Goal: Information Seeking & Learning: Learn about a topic

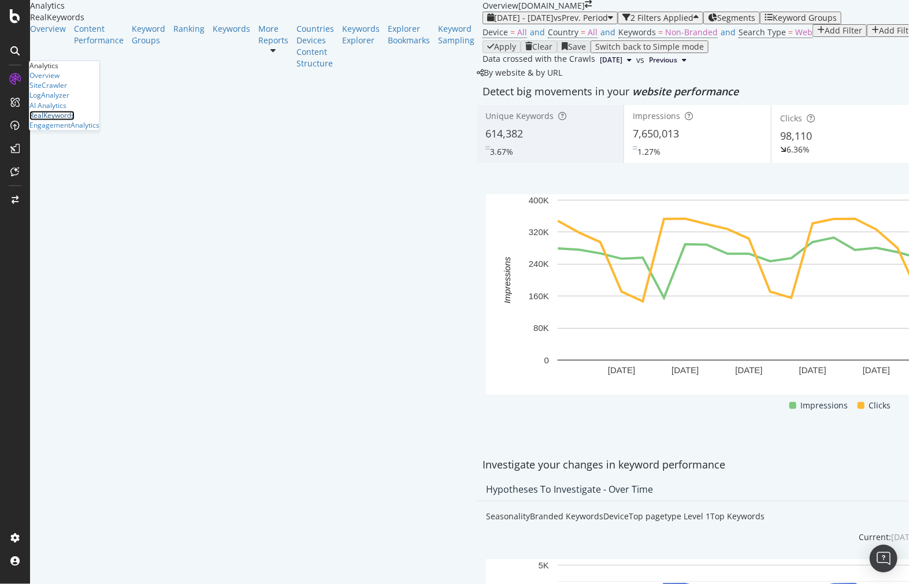
click at [75, 120] on div "RealKeywords" at bounding box center [51, 115] width 45 height 10
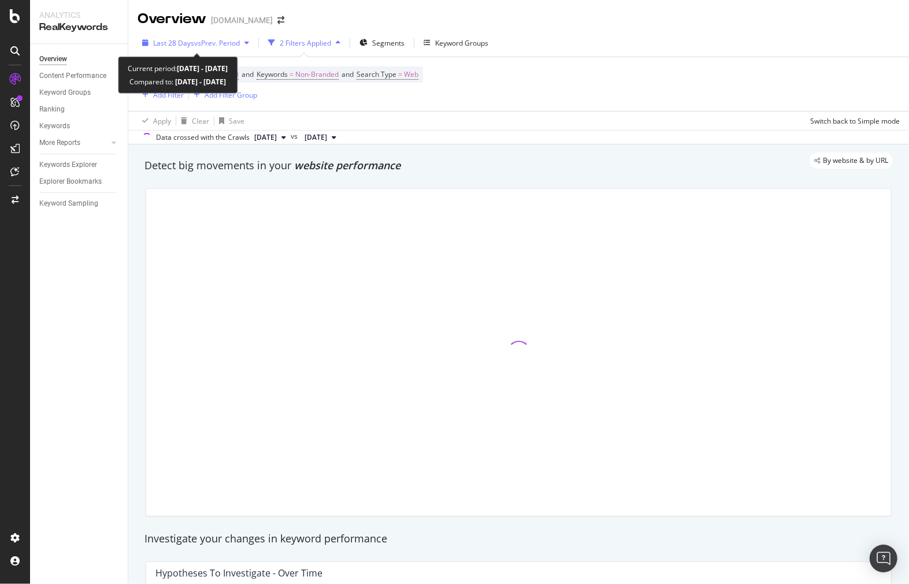
click at [187, 42] on span "Last 28 Days" at bounding box center [173, 43] width 41 height 10
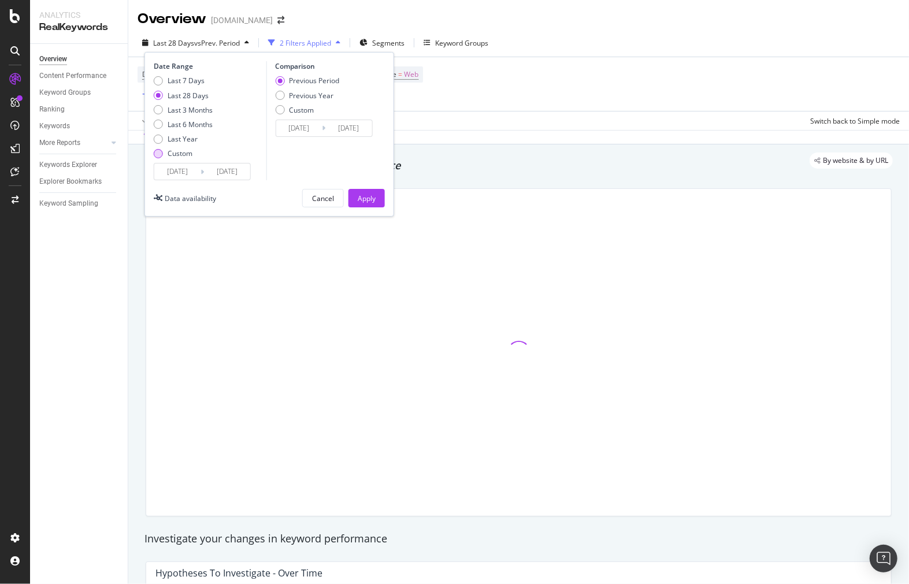
click at [166, 151] on div "Custom" at bounding box center [183, 153] width 59 height 10
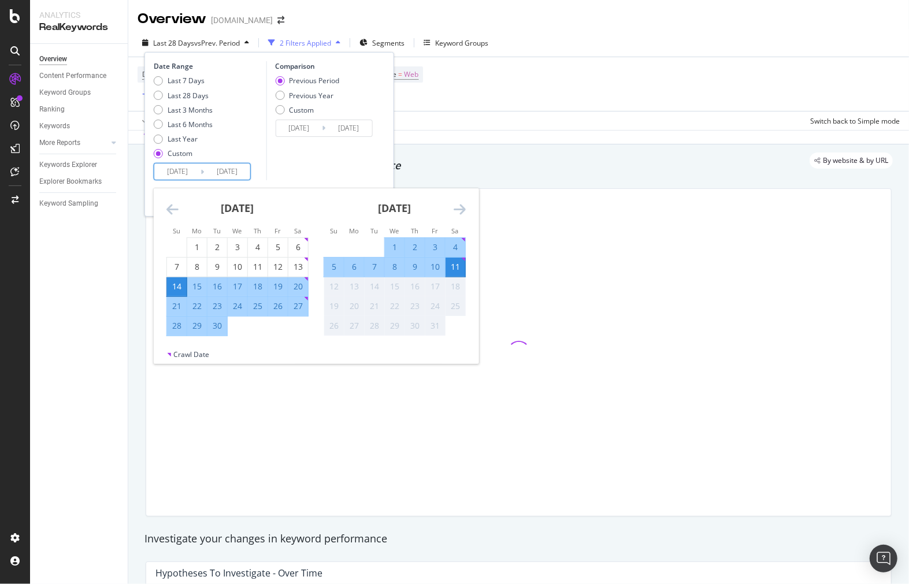
click at [179, 180] on input "[DATE]" at bounding box center [177, 172] width 46 height 16
click at [333, 258] on div "5" at bounding box center [334, 267] width 20 height 19
type input "[DATE]"
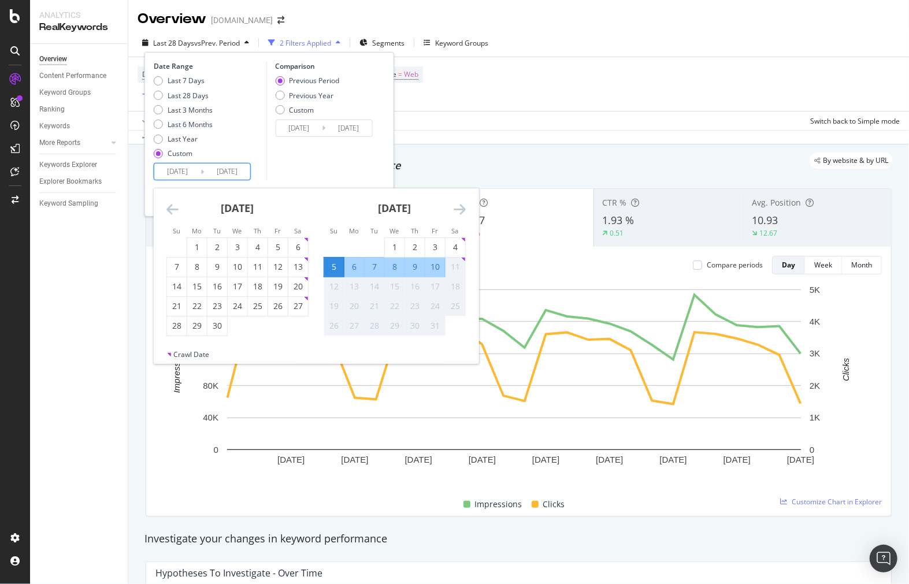
click at [459, 272] on div "11" at bounding box center [455, 267] width 20 height 12
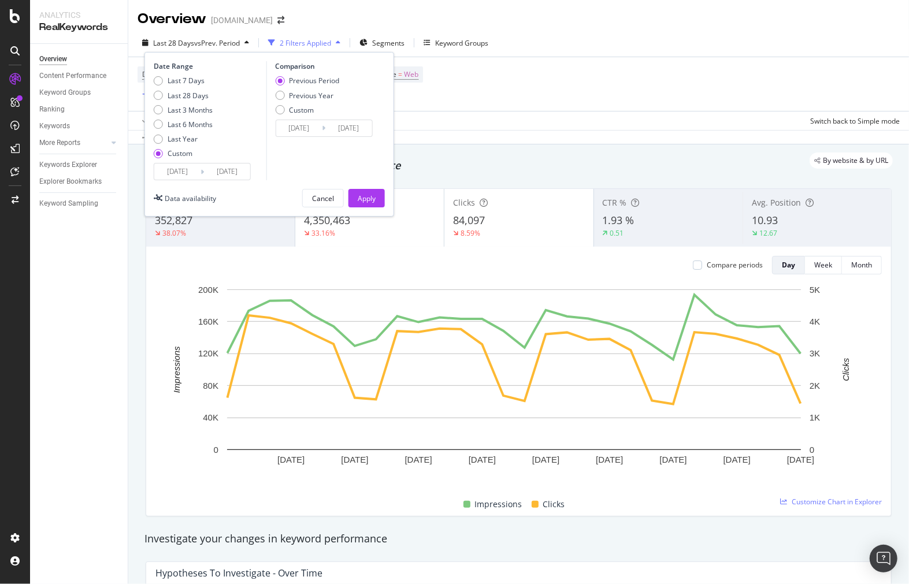
click at [300, 120] on input "[DATE]" at bounding box center [299, 128] width 46 height 16
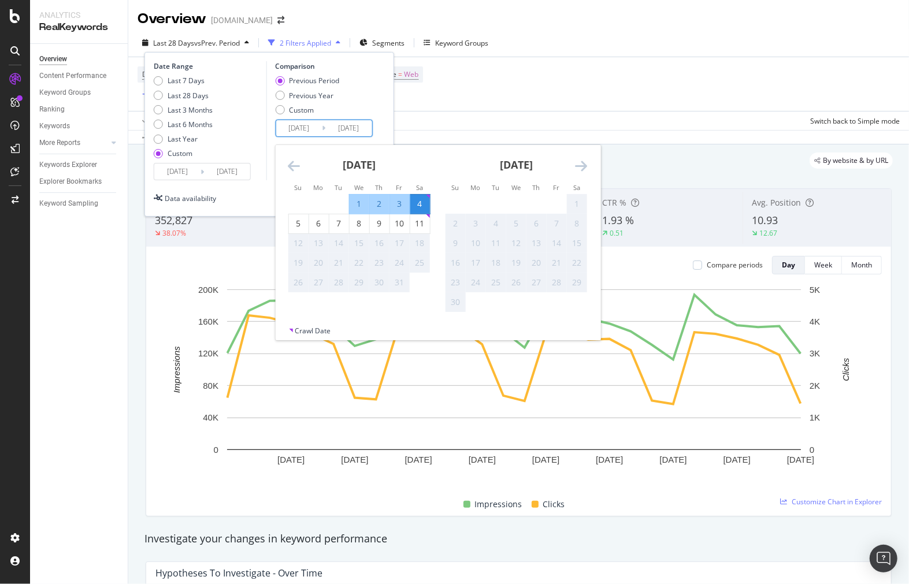
click at [292, 159] on icon "Move backward to switch to the previous month." at bounding box center [294, 166] width 12 height 14
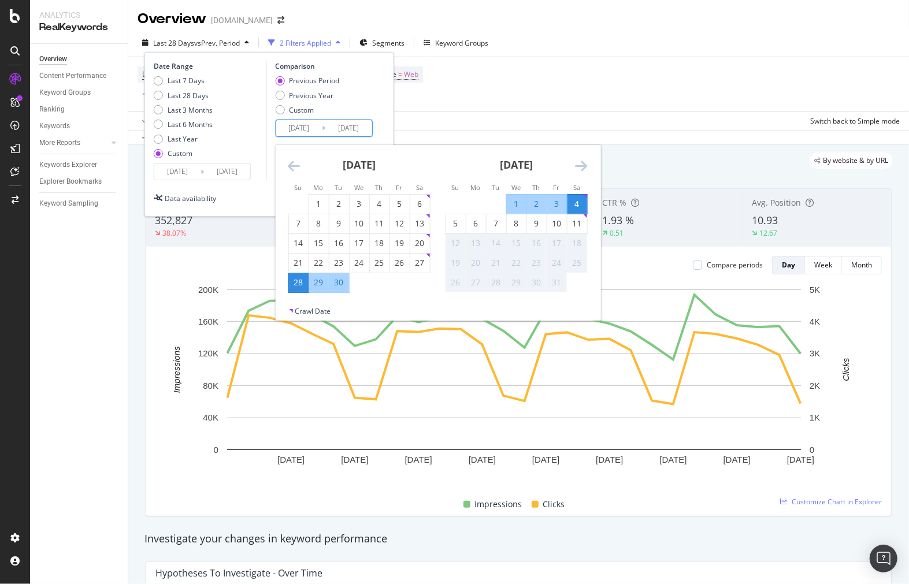
click at [258, 178] on div "Date Range Last 7 Days Last 28 Days Last 3 Months Last 6 Months Last Year Custo…" at bounding box center [209, 120] width 110 height 119
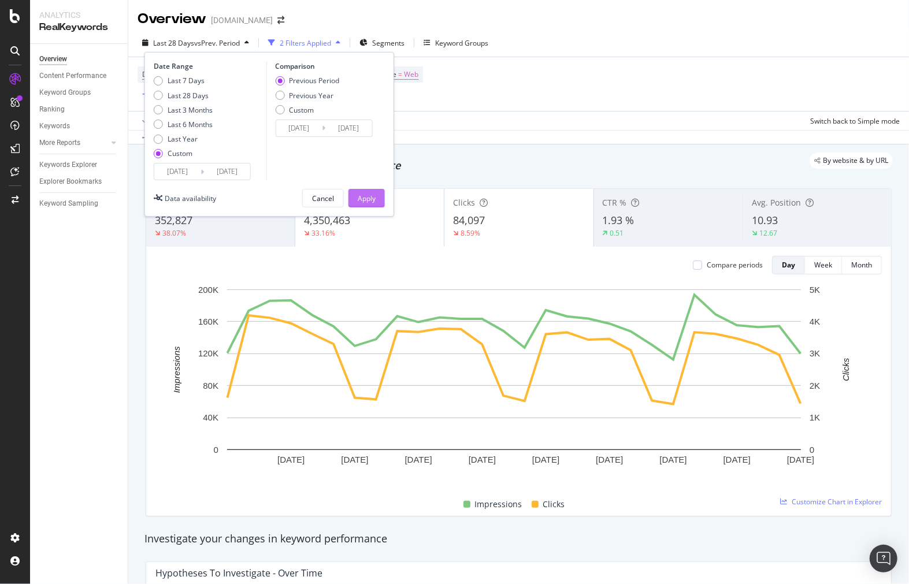
click at [365, 194] on div "Apply" at bounding box center [367, 199] width 18 height 10
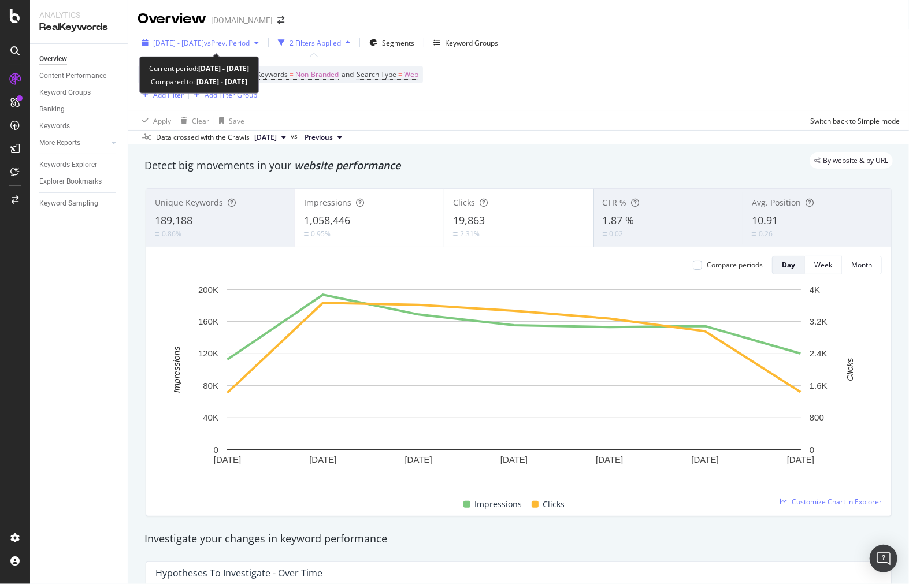
click at [250, 43] on span "vs Prev. Period" at bounding box center [227, 43] width 46 height 10
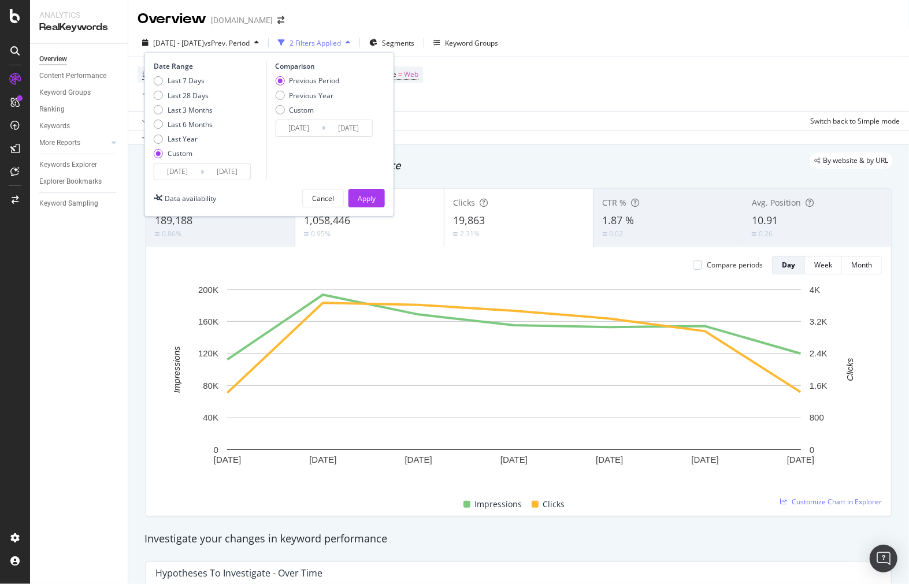
click at [189, 174] on input "[DATE]" at bounding box center [177, 172] width 46 height 16
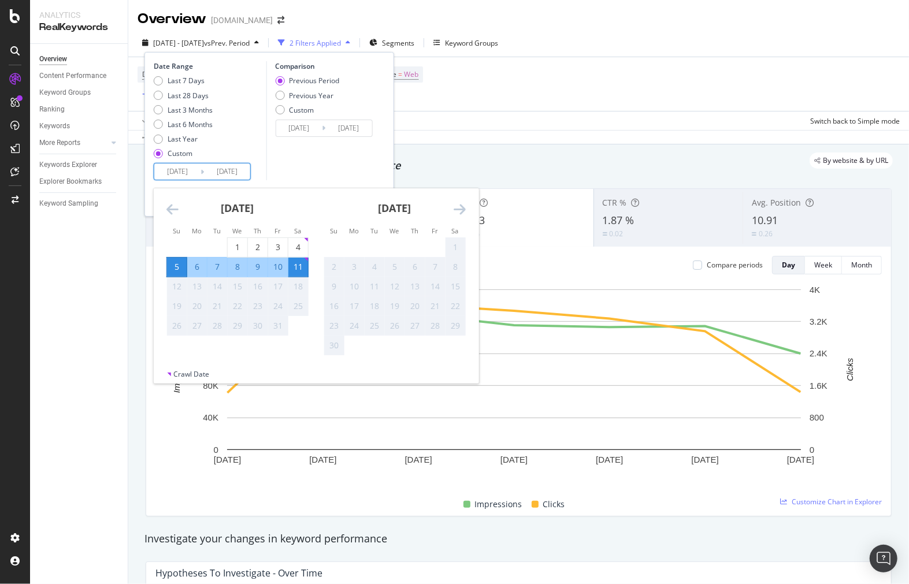
click at [296, 128] on input "[DATE]" at bounding box center [299, 128] width 46 height 16
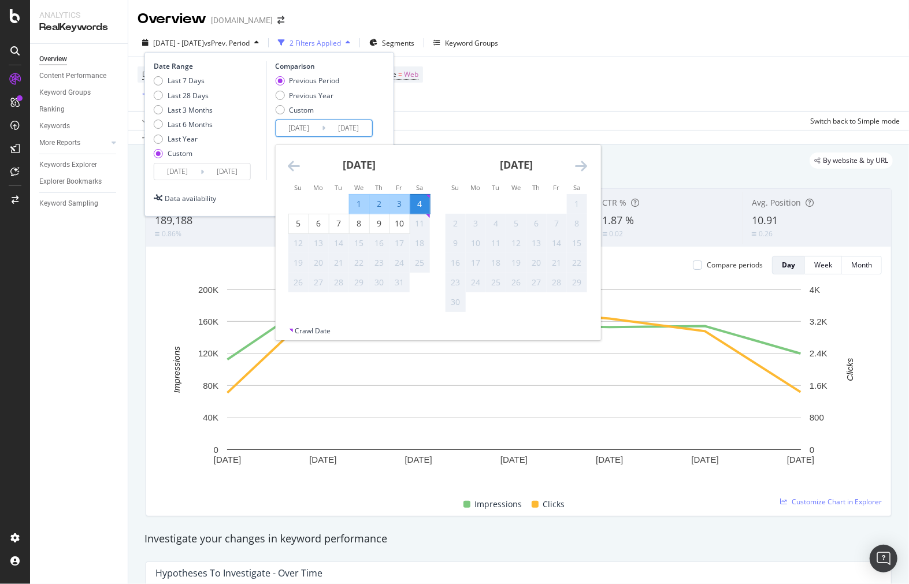
click at [198, 170] on input "[DATE]" at bounding box center [177, 172] width 46 height 16
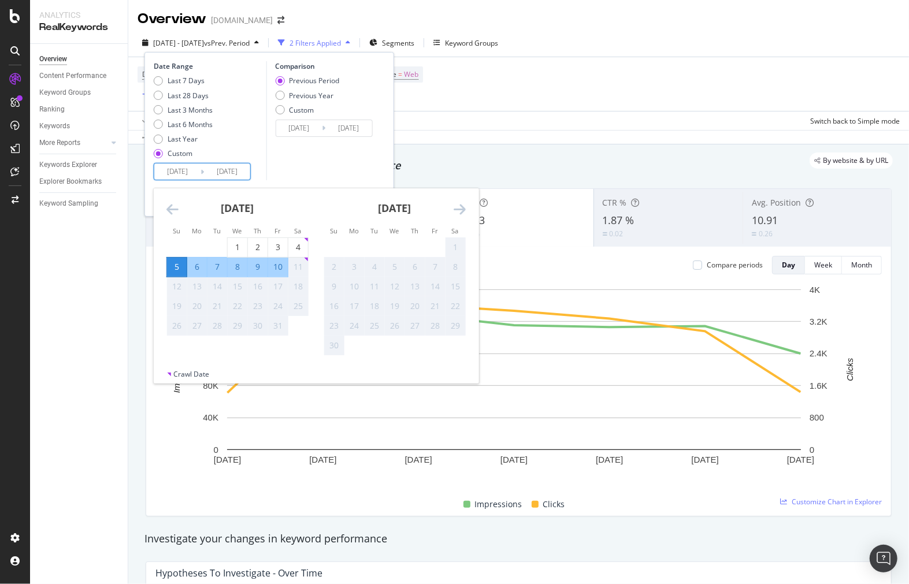
click at [296, 170] on div "Comparison Previous Period Previous Year Custom [DATE] Navigate forward to inte…" at bounding box center [321, 120] width 110 height 119
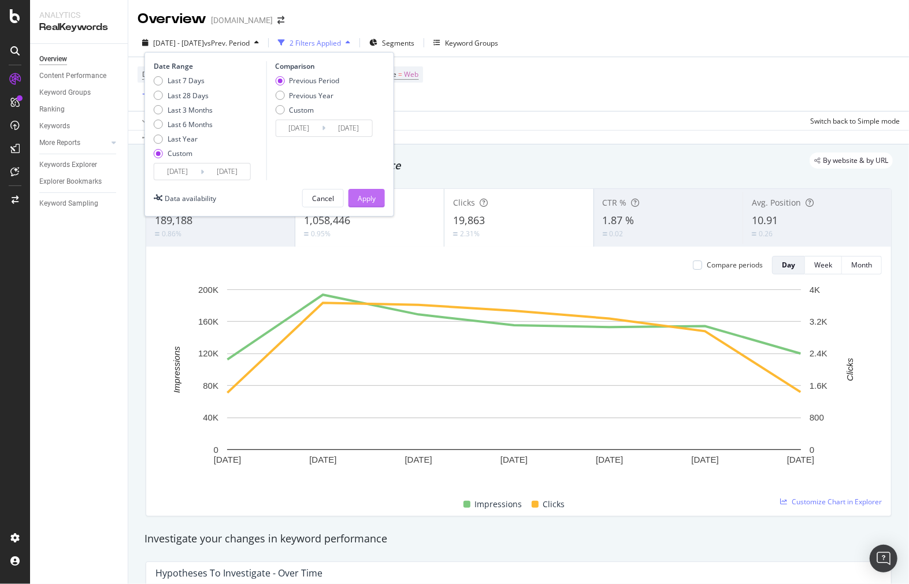
click at [376, 198] on button "Apply" at bounding box center [366, 198] width 36 height 18
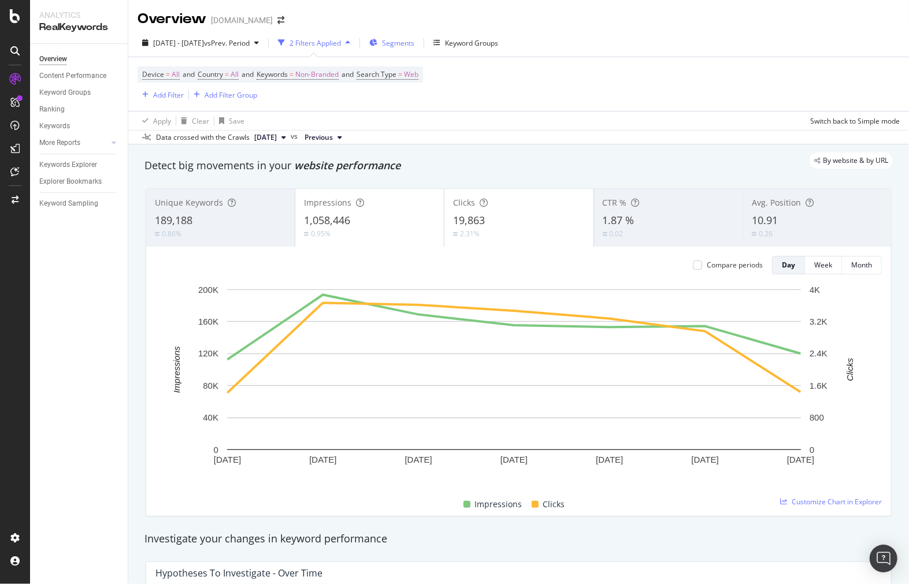
click at [414, 41] on span "Segments" at bounding box center [398, 43] width 32 height 10
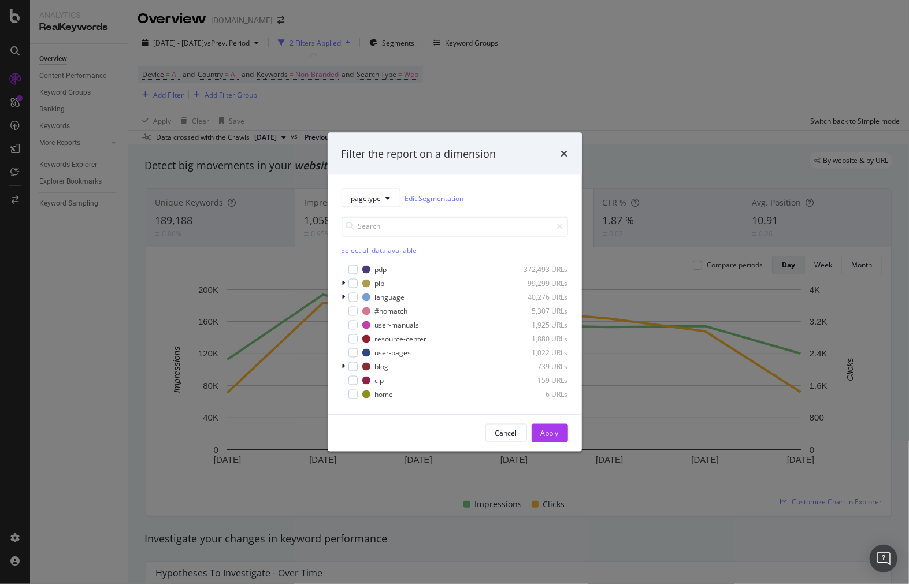
click at [505, 59] on div "Filter the report on a dimension pagetype Edit Segmentation Select all data ava…" at bounding box center [454, 292] width 909 height 584
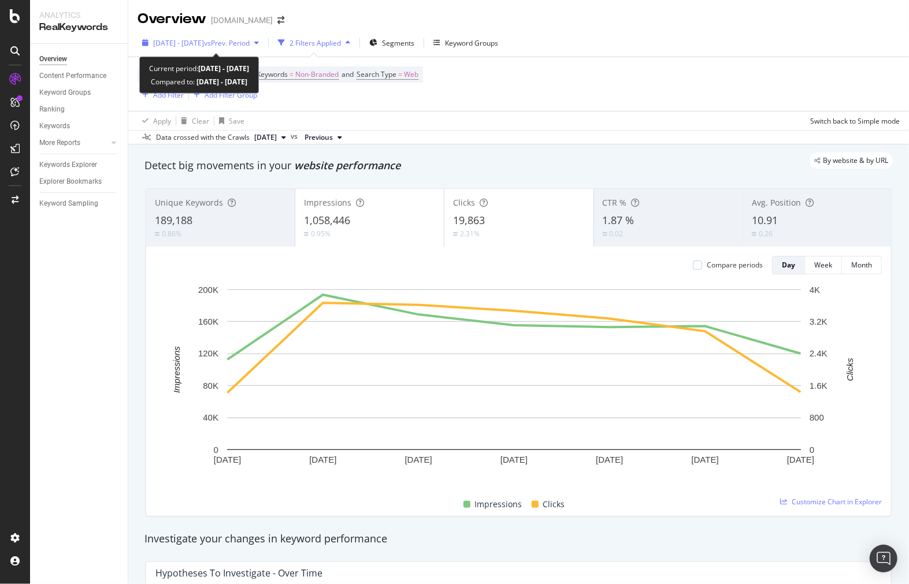
click at [247, 42] on span "vs Prev. Period" at bounding box center [227, 43] width 46 height 10
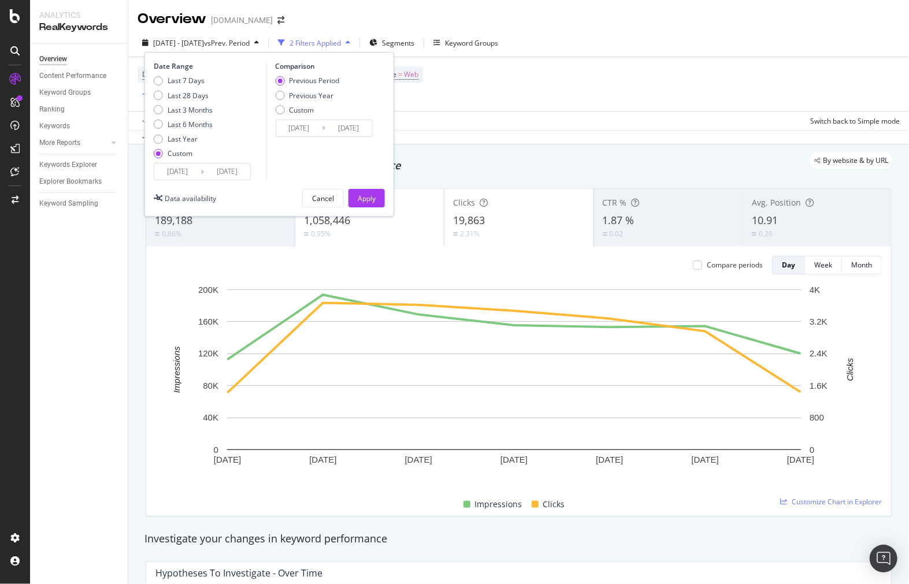
click at [540, 65] on div "Device = All and Country = All and Keywords = Non-Branded and Search Type = Web…" at bounding box center [519, 84] width 762 height 54
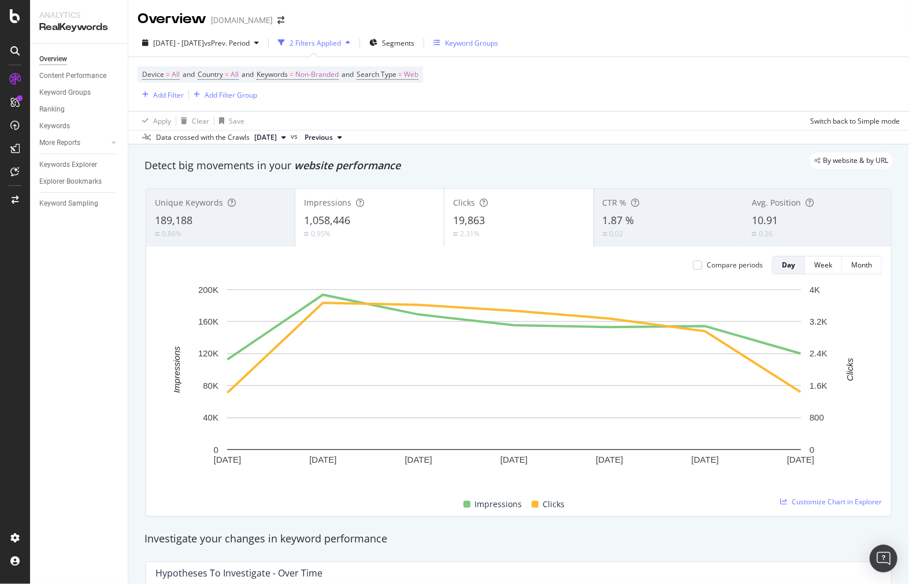
click at [497, 42] on div "Keyword Groups" at bounding box center [471, 43] width 53 height 10
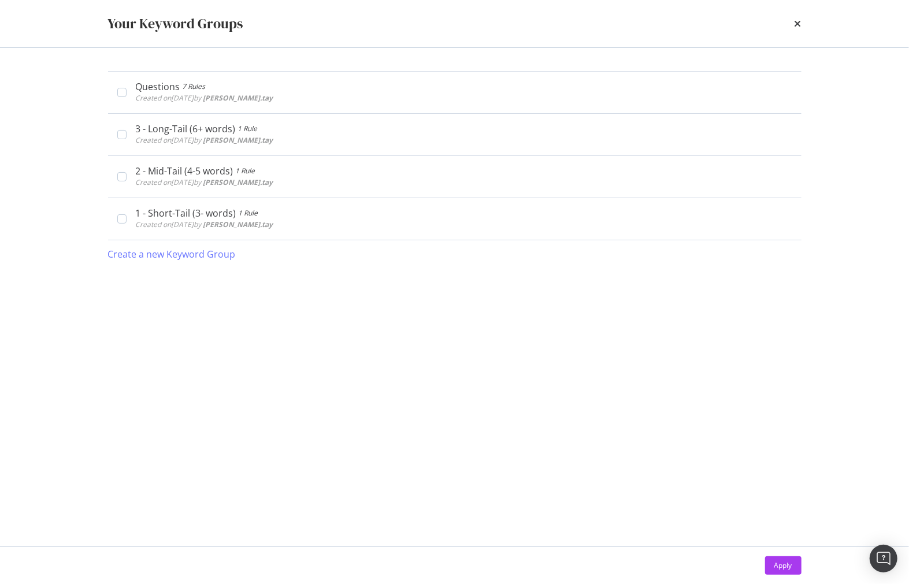
click at [795, 21] on icon "times" at bounding box center [797, 23] width 7 height 9
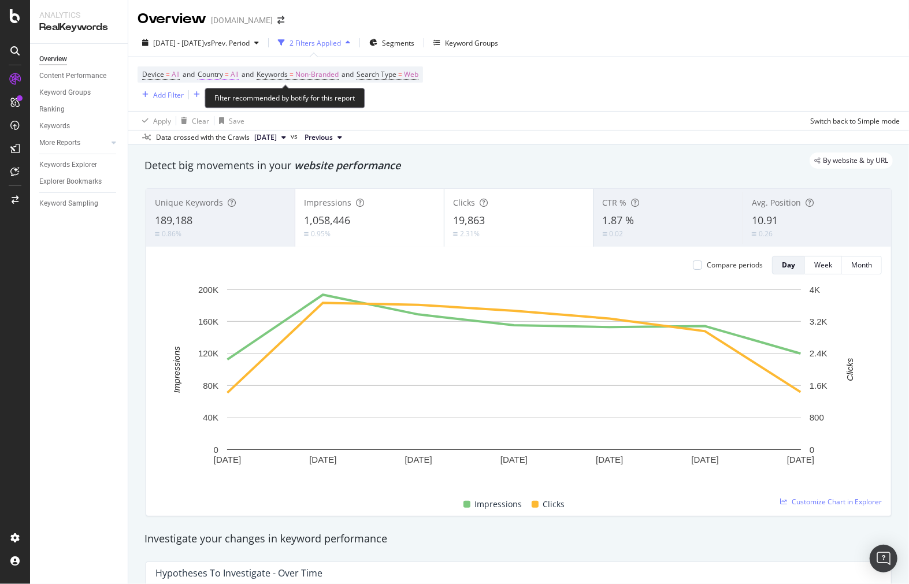
click at [233, 73] on span "Country = All" at bounding box center [218, 74] width 41 height 10
click at [406, 97] on div "Device = All and Country = All and Keywords = Non-Branded and Search Type = Web…" at bounding box center [280, 83] width 285 height 35
click at [305, 77] on span "Non-Branded" at bounding box center [316, 74] width 43 height 16
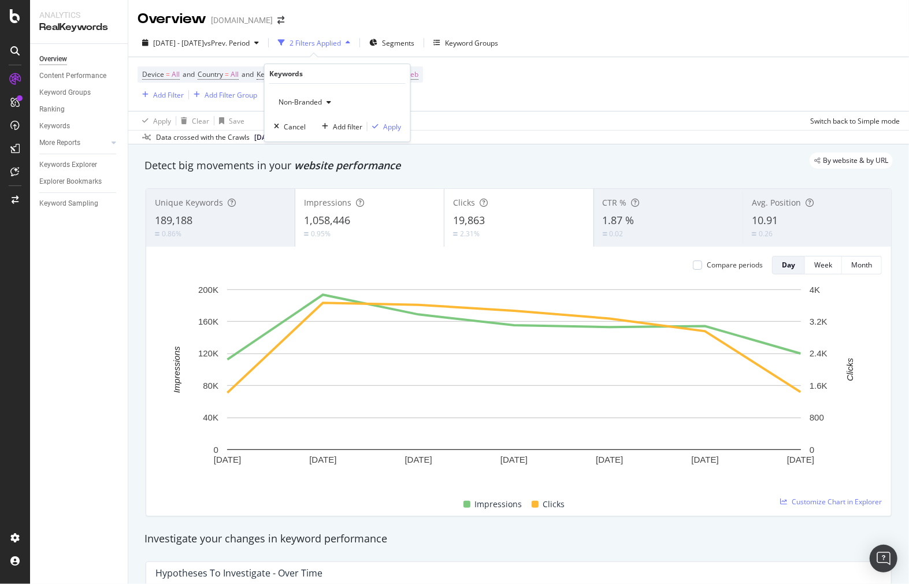
click at [469, 101] on div "Device = All and Country = All and Keywords = Non-Branded and Search Type = Web…" at bounding box center [519, 84] width 762 height 54
click at [324, 79] on span "Non-Branded" at bounding box center [316, 74] width 43 height 16
click at [445, 102] on div "Device = All and Country = All and Keywords = Non-Branded and Search Type = Web…" at bounding box center [519, 84] width 762 height 54
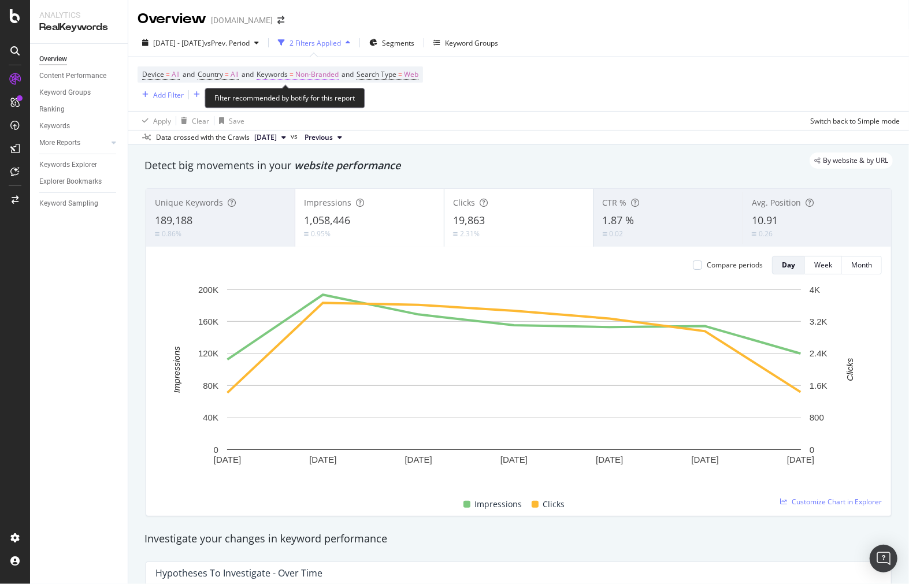
click at [322, 72] on span "Non-Branded" at bounding box center [316, 74] width 43 height 16
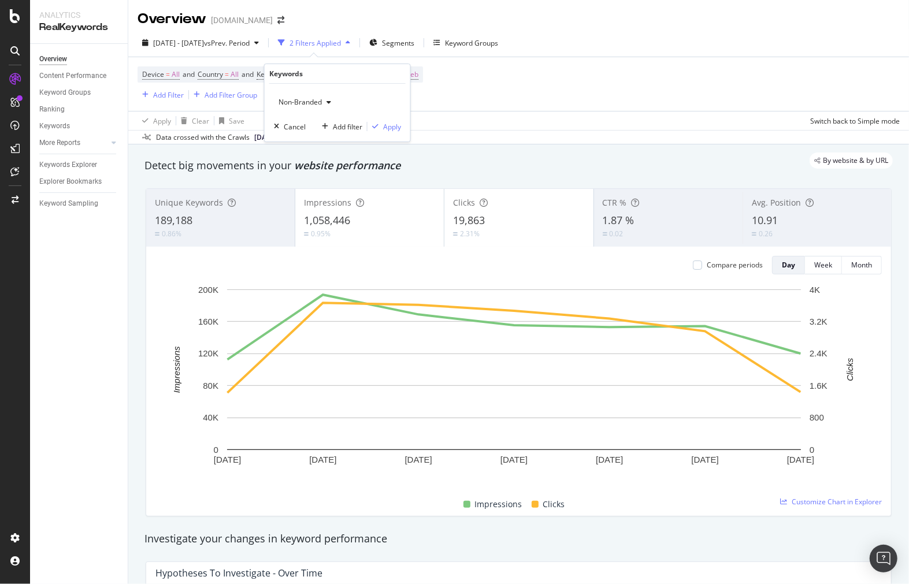
click at [310, 102] on span "Non-Branded" at bounding box center [298, 102] width 48 height 10
click at [337, 192] on span "All" at bounding box center [342, 192] width 118 height 10
click at [378, 130] on div "Apply" at bounding box center [384, 126] width 34 height 10
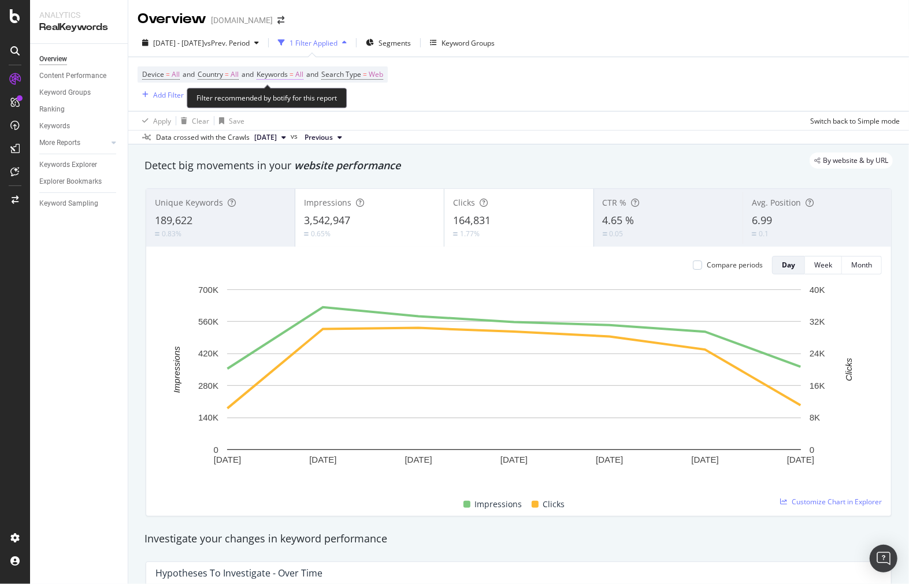
click at [288, 73] on span "Keywords" at bounding box center [272, 74] width 31 height 10
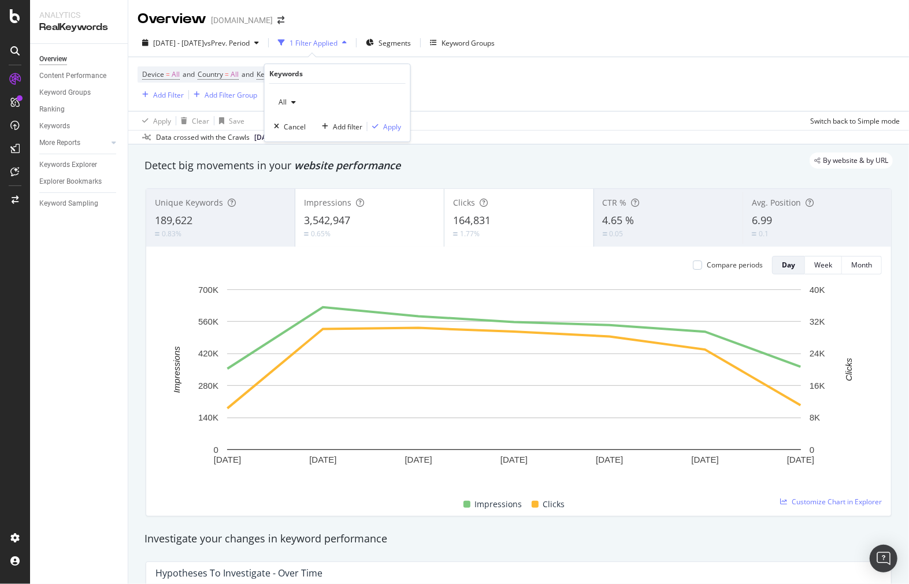
click at [292, 95] on div "All" at bounding box center [287, 102] width 27 height 17
click at [292, 96] on div "All" at bounding box center [287, 102] width 27 height 17
click at [239, 76] on span "All" at bounding box center [235, 74] width 8 height 16
click at [382, 82] on span "Web" at bounding box center [376, 74] width 14 height 16
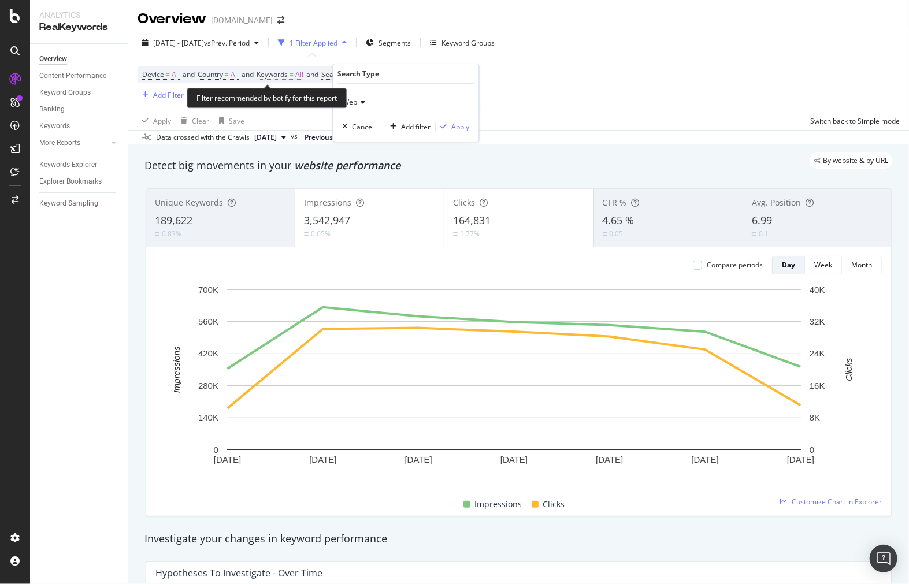
click at [276, 74] on span "Keywords" at bounding box center [272, 74] width 31 height 10
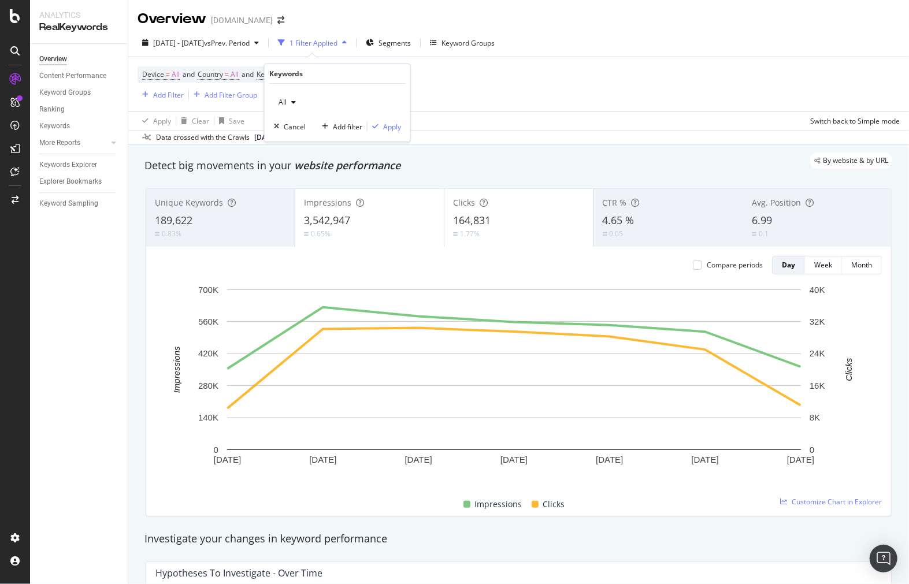
click at [295, 101] on div "button" at bounding box center [294, 102] width 14 height 7
click at [307, 117] on div "Non-Branded" at bounding box center [342, 125] width 136 height 17
click at [403, 126] on div "Non-Branded Cancel Add filter Apply" at bounding box center [338, 113] width 146 height 58
click at [399, 127] on div "Apply" at bounding box center [392, 127] width 18 height 10
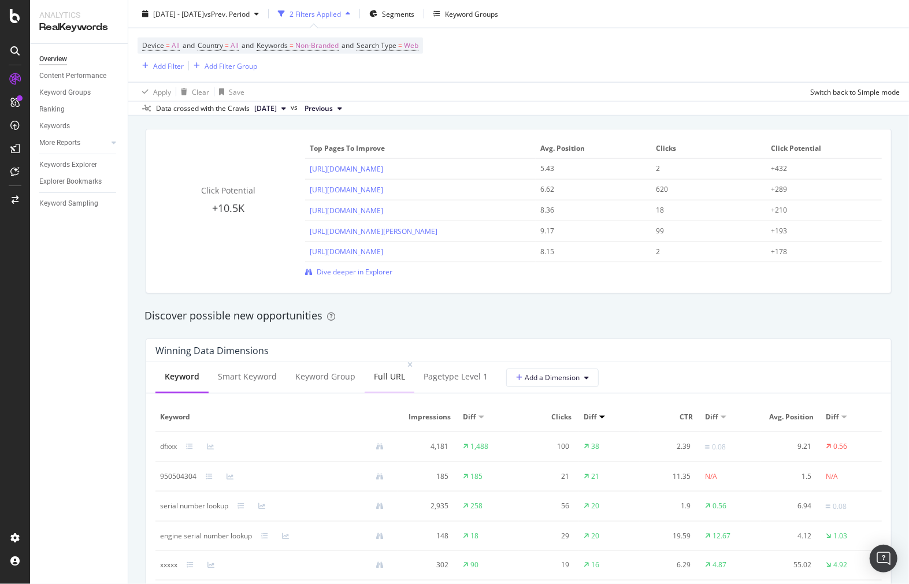
scroll to position [898, 0]
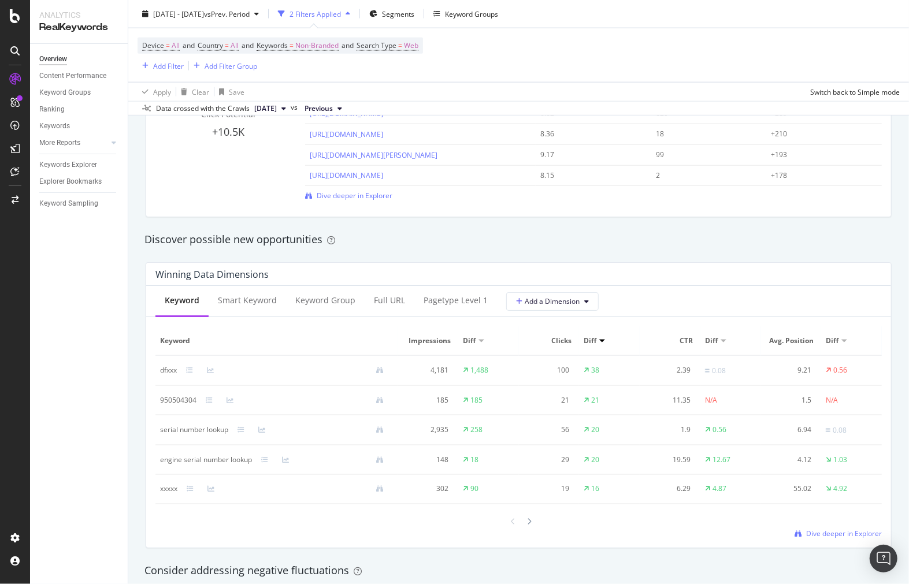
click at [478, 340] on div at bounding box center [481, 341] width 6 height 3
click at [169, 371] on div "rphang" at bounding box center [171, 370] width 23 height 10
copy div "rphang"
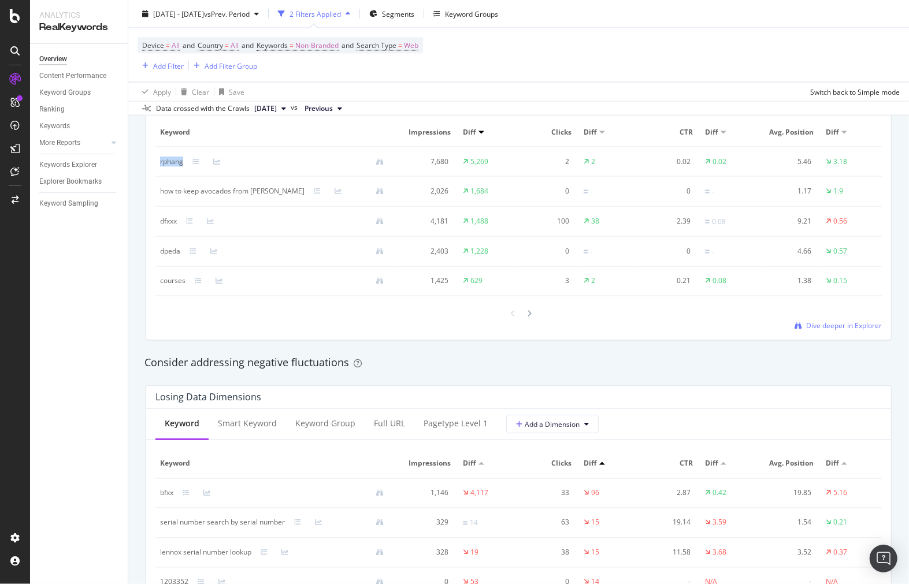
scroll to position [963, 0]
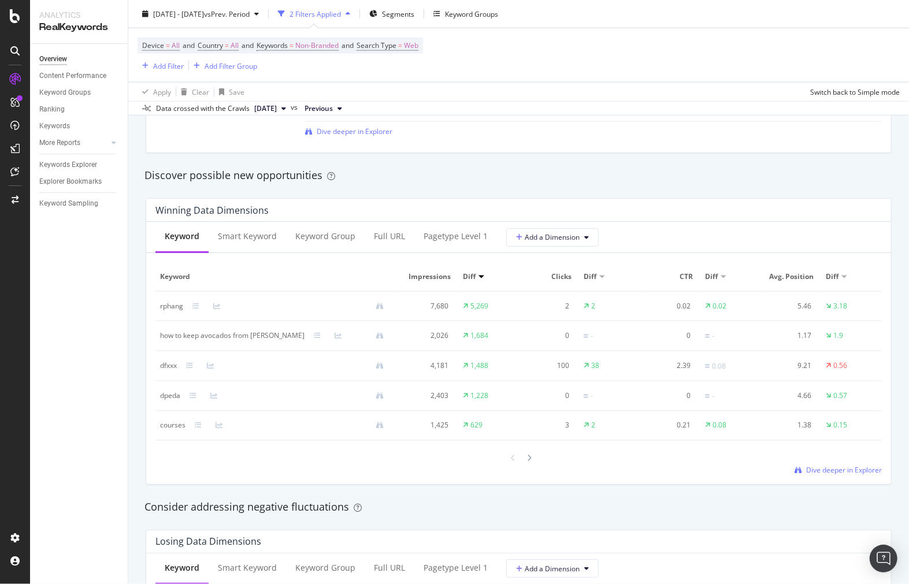
click at [599, 276] on div at bounding box center [602, 277] width 6 height 3
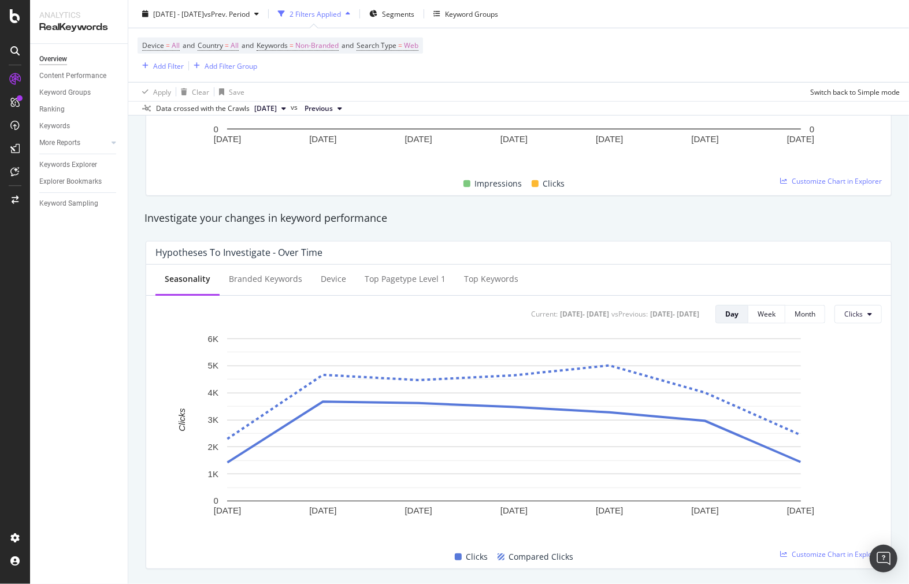
scroll to position [0, 0]
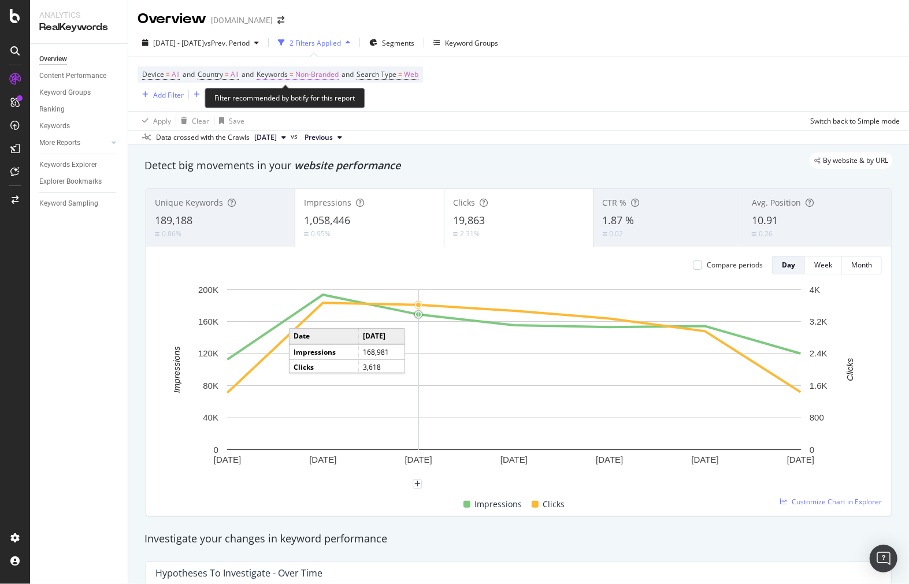
click at [307, 76] on span "Non-Branded" at bounding box center [316, 74] width 43 height 16
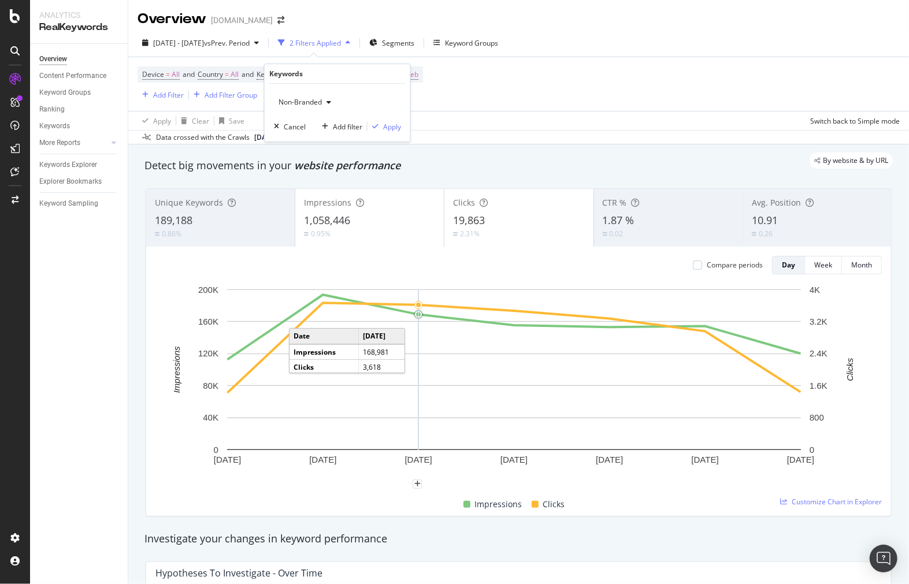
click at [310, 102] on span "Non-Branded" at bounding box center [298, 102] width 48 height 10
click at [411, 99] on div "Device = All and Country = All and Keywords = Non-Branded and Search Type = Web…" at bounding box center [280, 83] width 285 height 35
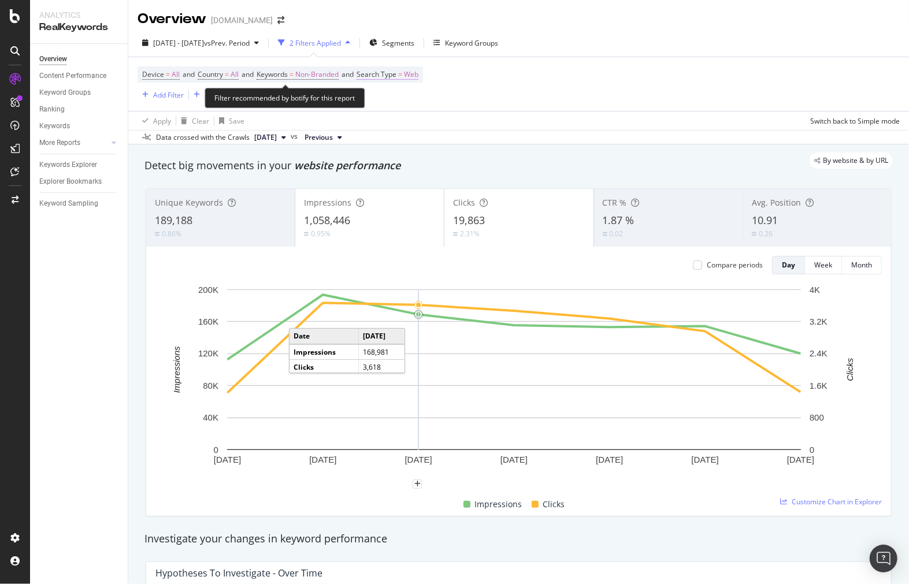
click at [418, 79] on span "Web" at bounding box center [411, 74] width 14 height 16
click at [534, 78] on div "Device = All and Country = All and Keywords = Non-Branded and Search Type = Web…" at bounding box center [519, 84] width 762 height 54
click at [418, 70] on span "Web" at bounding box center [411, 74] width 14 height 16
click at [380, 91] on div "Web Cancel Add filter Apply" at bounding box center [442, 113] width 146 height 58
click at [384, 94] on div "Web" at bounding box center [441, 102] width 127 height 18
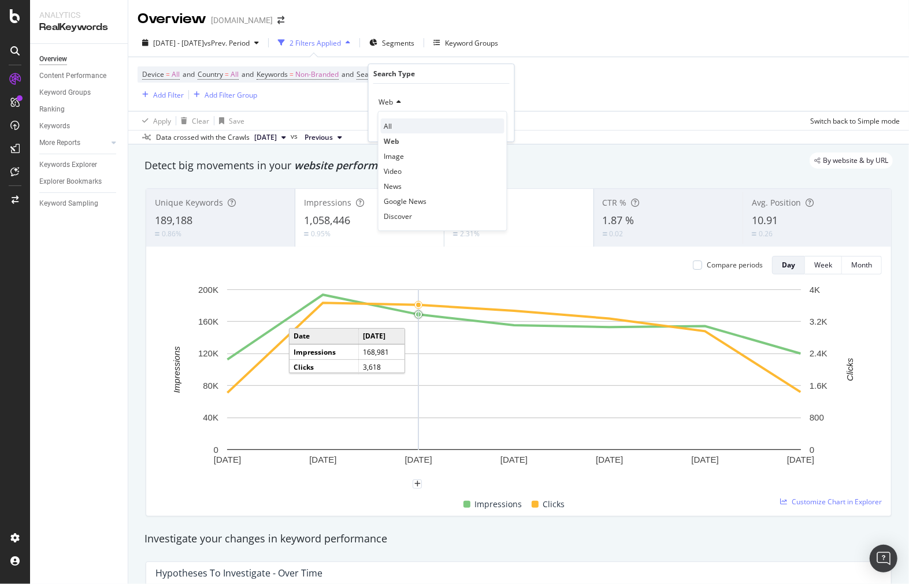
click at [414, 123] on div "All" at bounding box center [443, 125] width 124 height 15
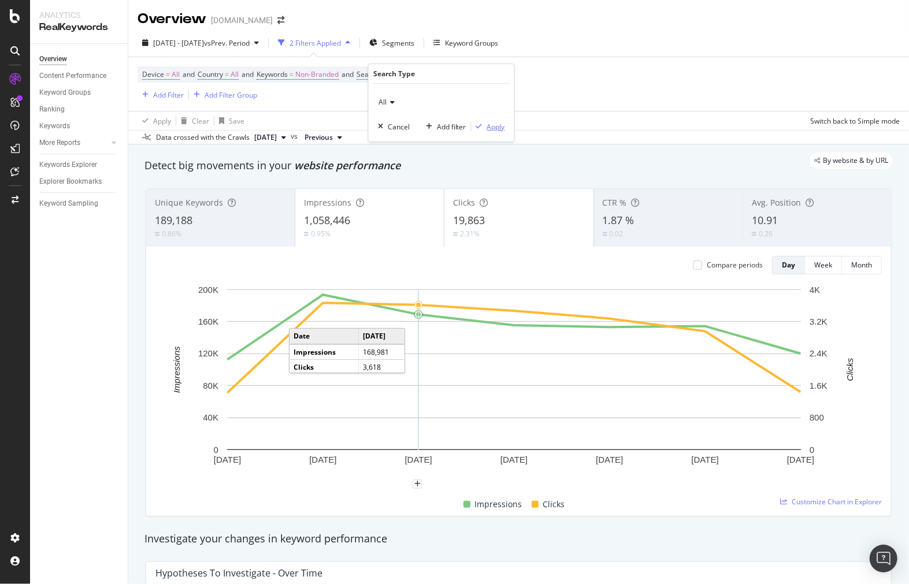
click at [491, 121] on button "Apply" at bounding box center [488, 127] width 34 height 12
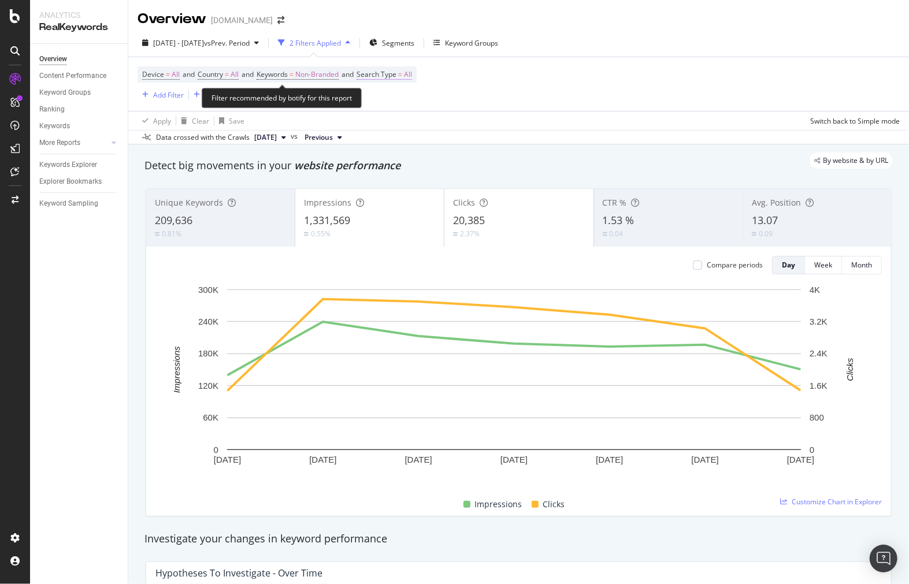
click at [412, 76] on span "All" at bounding box center [408, 74] width 8 height 16
click at [392, 99] on icon at bounding box center [391, 102] width 8 height 7
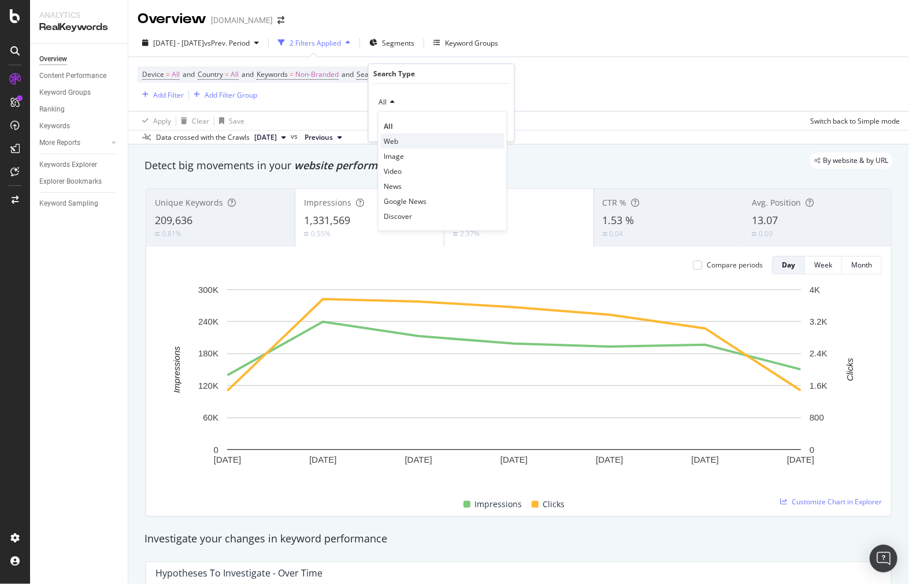
click at [402, 136] on div "Web" at bounding box center [443, 140] width 124 height 15
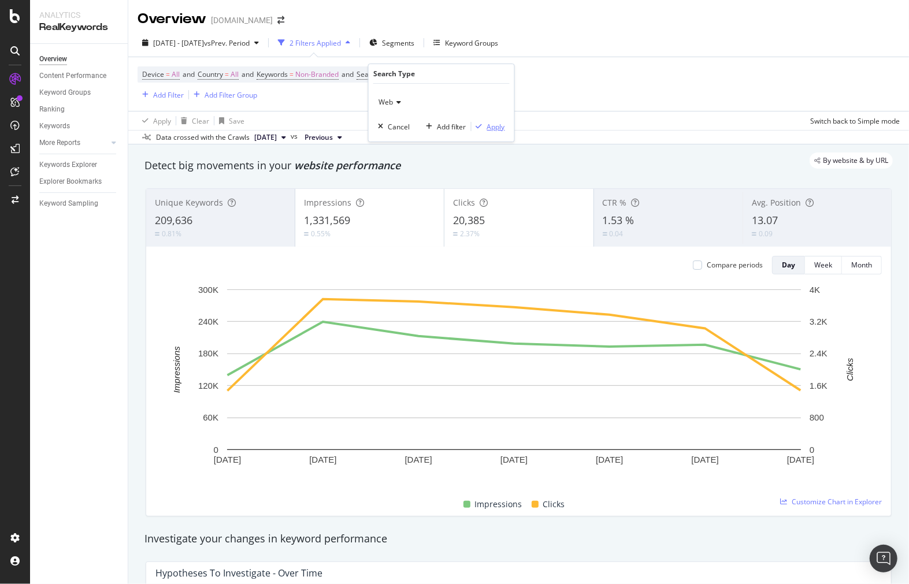
click at [492, 122] on div "Apply" at bounding box center [496, 127] width 18 height 10
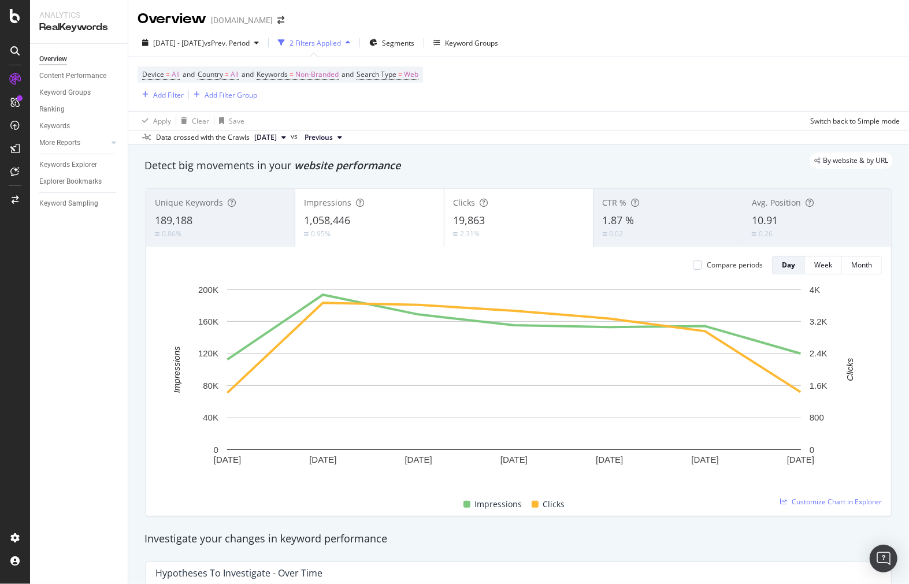
click at [331, 43] on div "2 Filters Applied" at bounding box center [314, 43] width 51 height 10
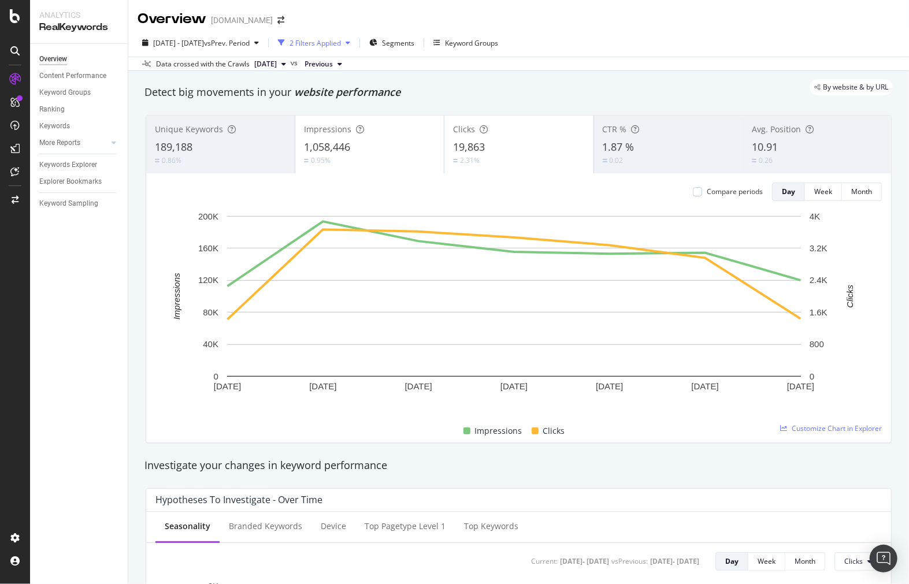
click at [341, 44] on div "2 Filters Applied" at bounding box center [314, 43] width 51 height 10
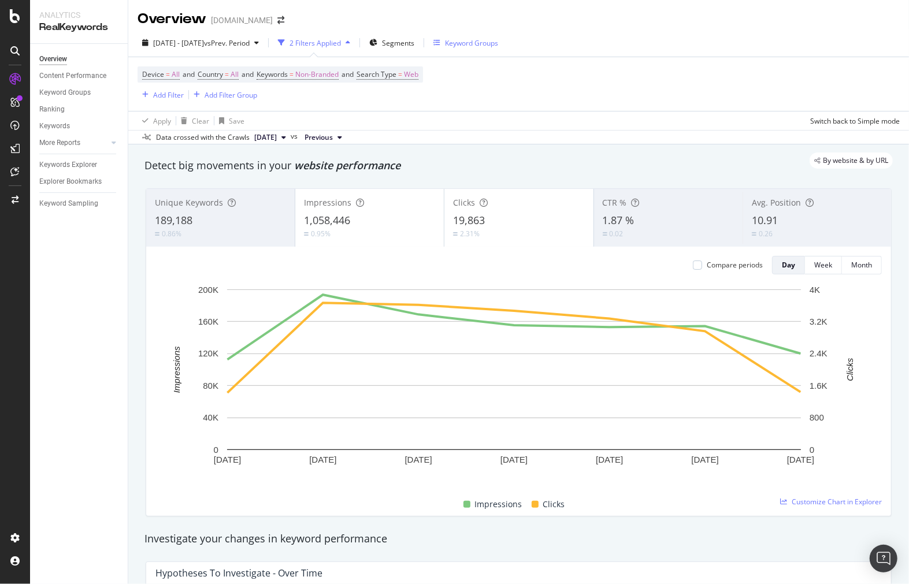
click at [461, 44] on button "Keyword Groups" at bounding box center [466, 43] width 74 height 18
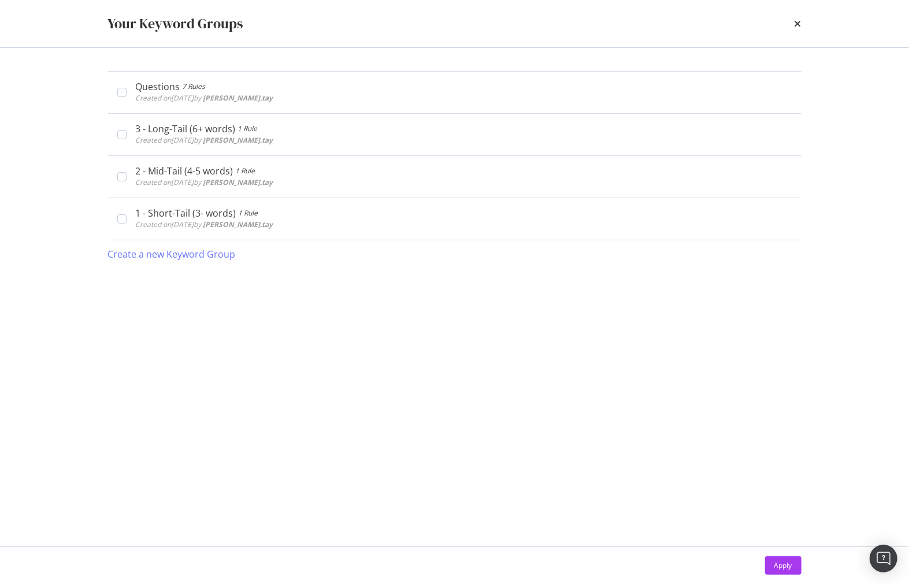
click at [439, 44] on div "Your Keyword Groups" at bounding box center [455, 23] width 740 height 47
click at [815, 12] on div "Your Keyword Groups" at bounding box center [455, 23] width 740 height 47
click at [804, 20] on div "Your Keyword Groups" at bounding box center [455, 23] width 740 height 47
click at [795, 24] on icon "times" at bounding box center [797, 23] width 7 height 9
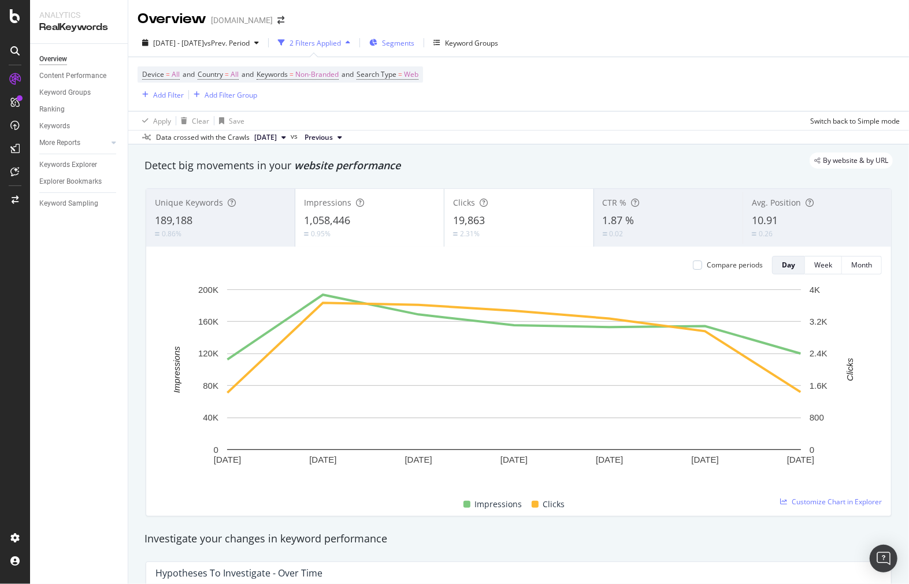
click at [414, 37] on div "Segments" at bounding box center [391, 42] width 45 height 17
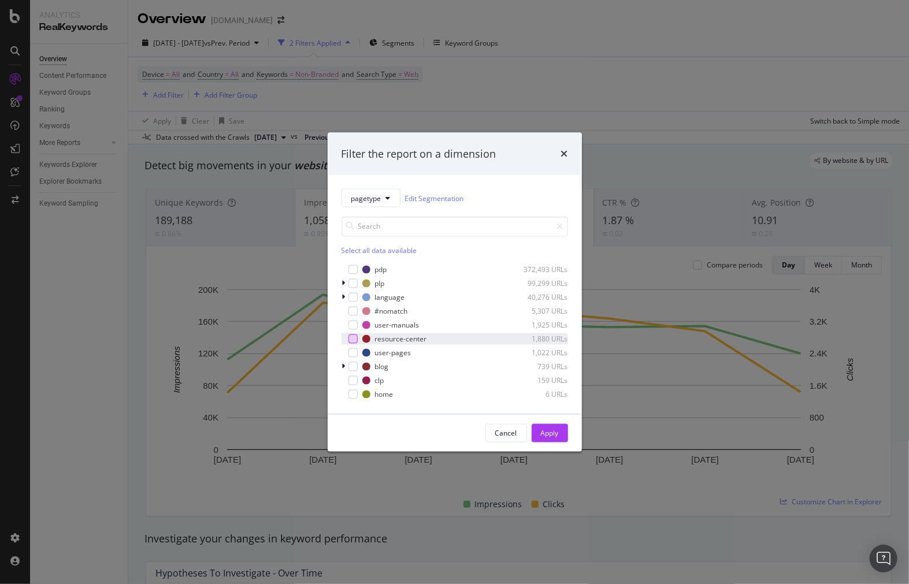
click at [348, 336] on div "modal" at bounding box center [352, 339] width 9 height 9
click at [348, 363] on div "modal" at bounding box center [352, 366] width 9 height 9
click at [552, 429] on div "Apply" at bounding box center [550, 433] width 18 height 10
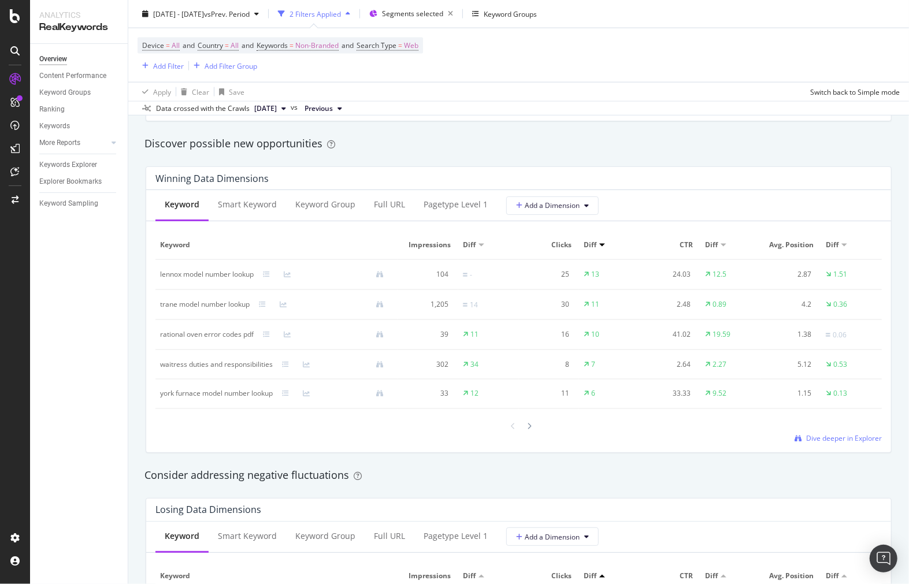
scroll to position [963, 0]
